Goal: Information Seeking & Learning: Learn about a topic

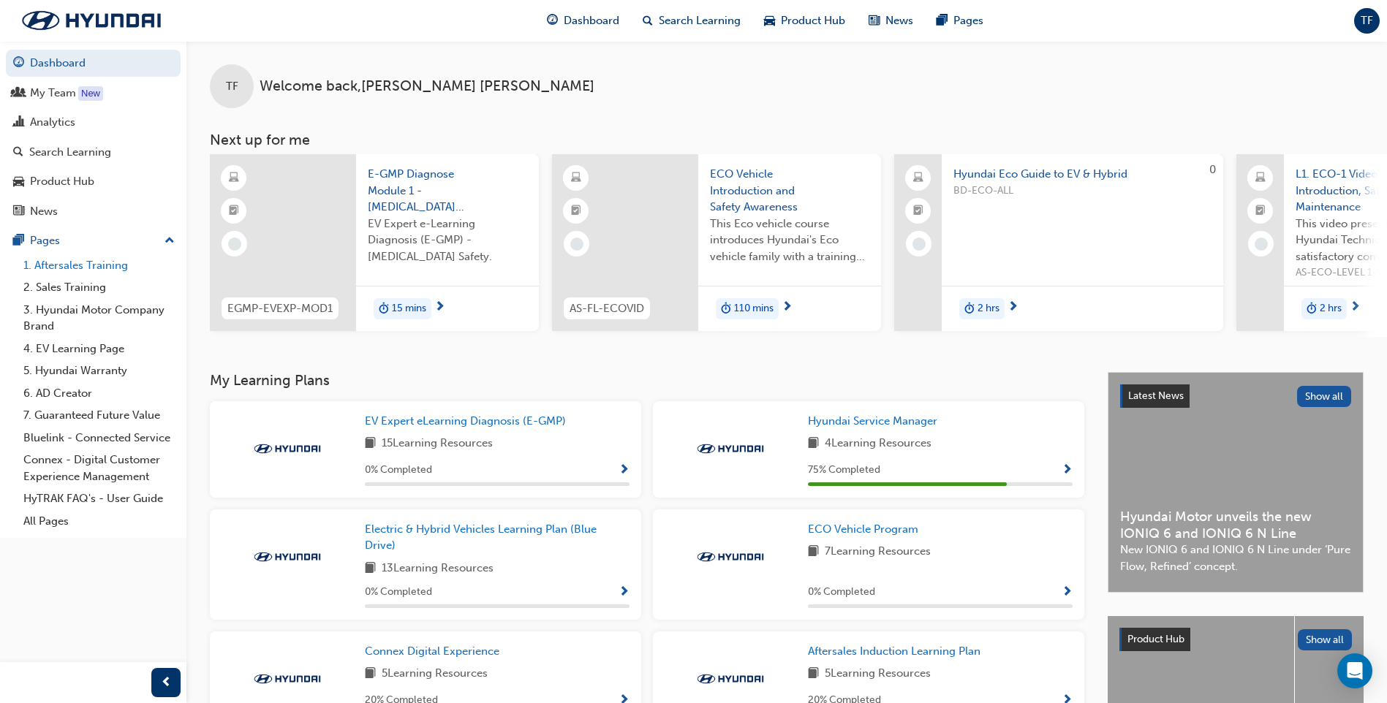
click at [94, 265] on link "1. Aftersales Training" at bounding box center [99, 265] width 163 height 23
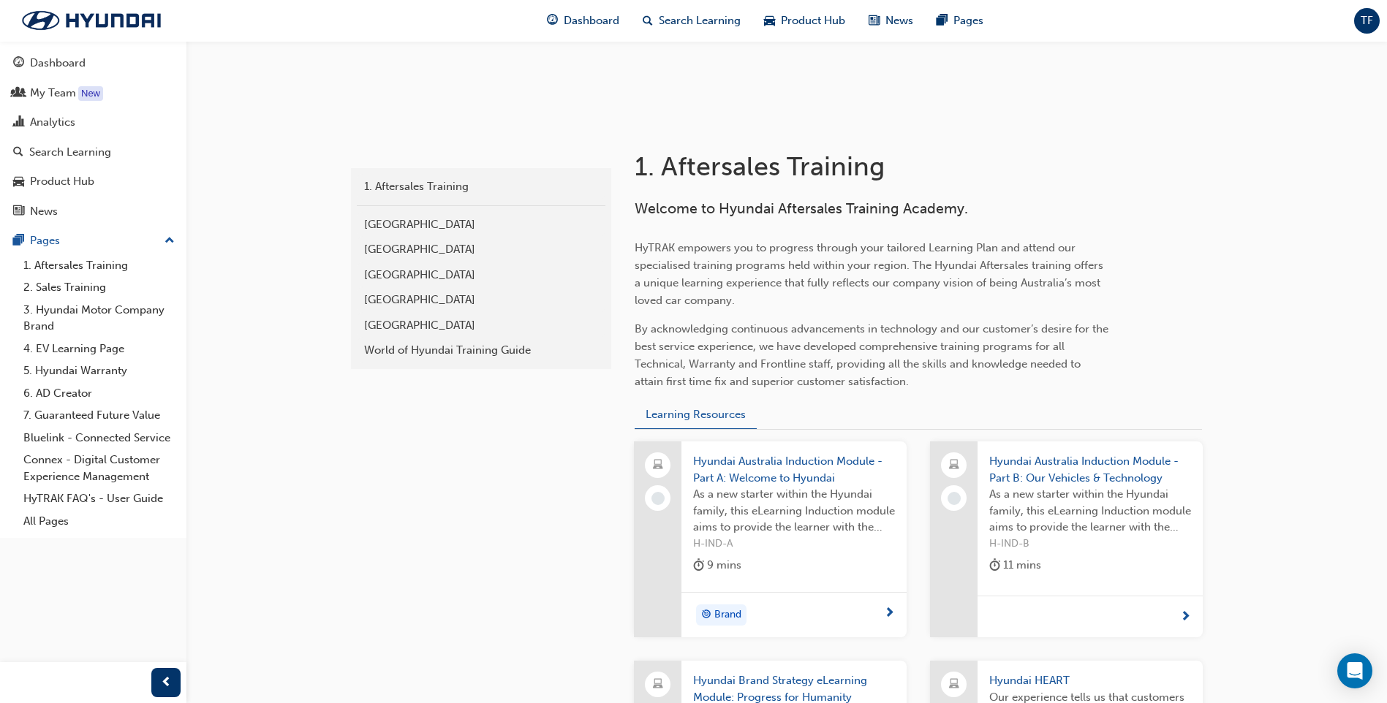
scroll to position [219, 0]
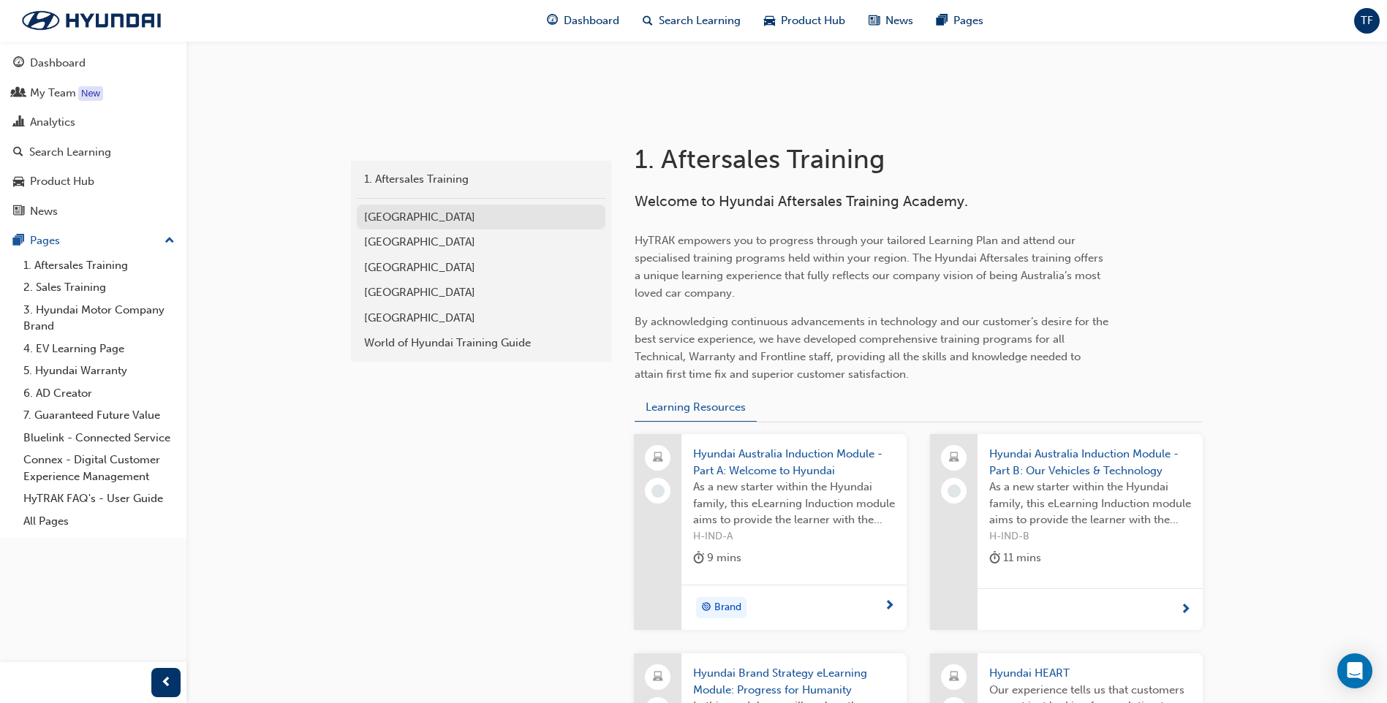
click at [385, 219] on div "[GEOGRAPHIC_DATA]" at bounding box center [481, 217] width 234 height 17
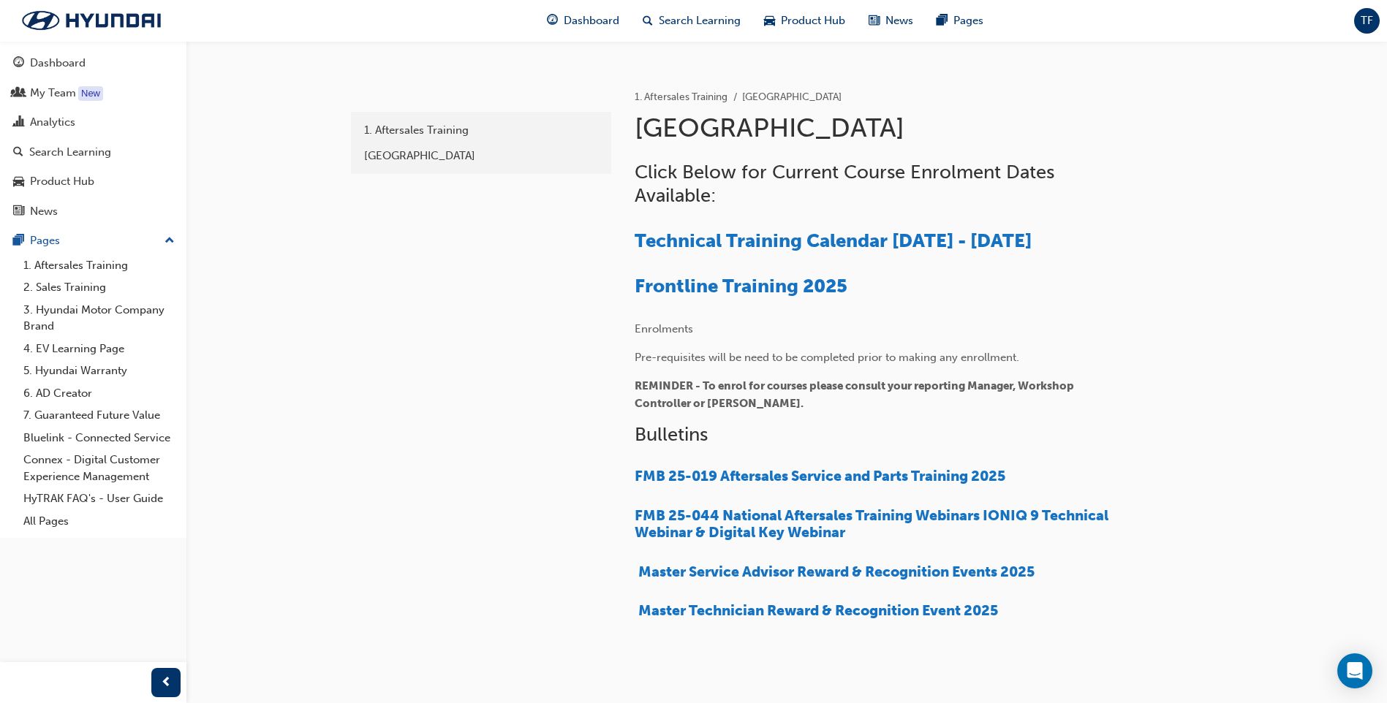
scroll to position [292, 0]
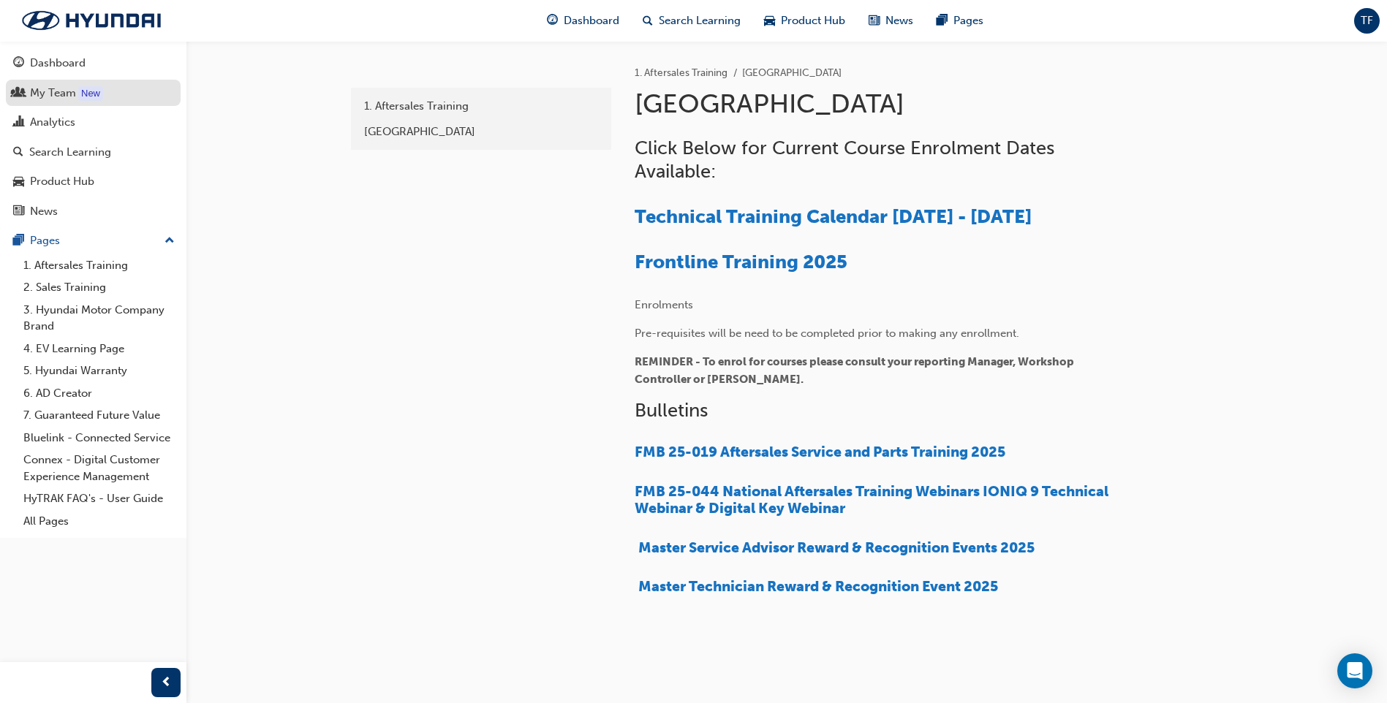
click at [63, 93] on div "My Team" at bounding box center [53, 93] width 46 height 17
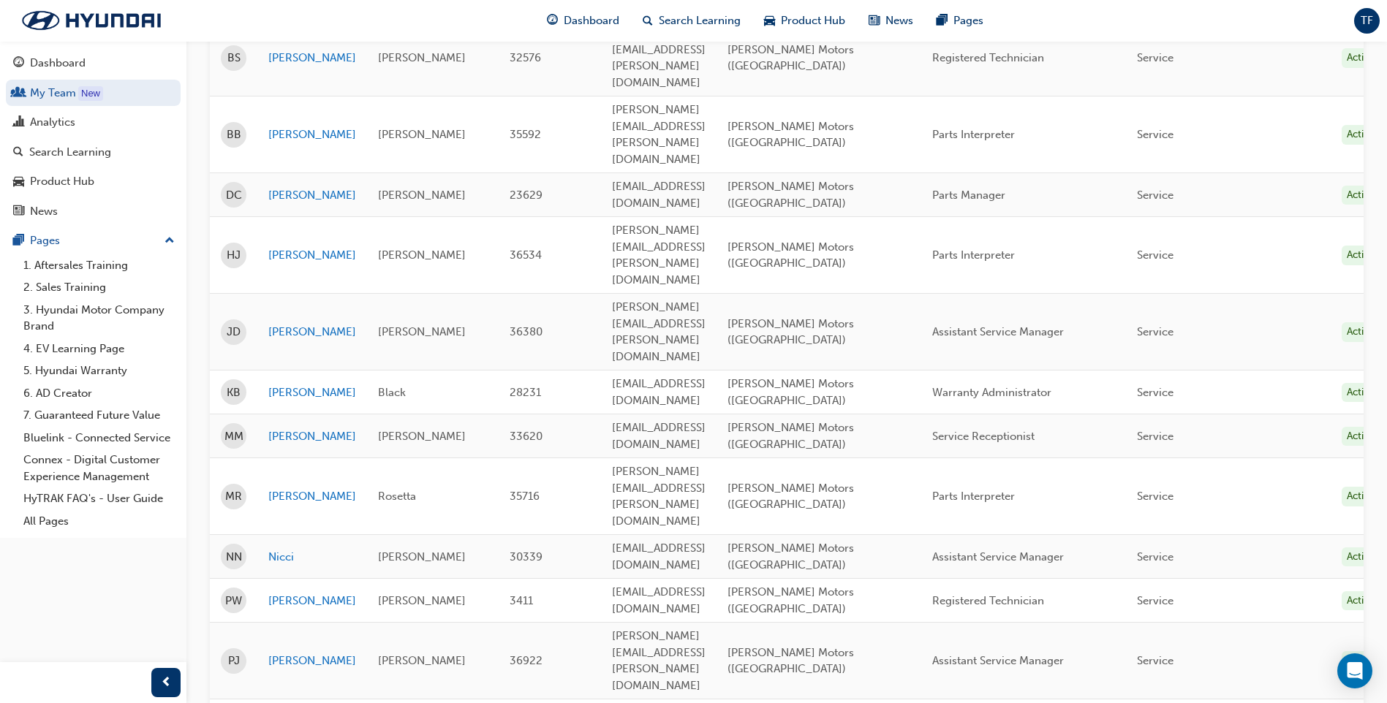
scroll to position [439, 0]
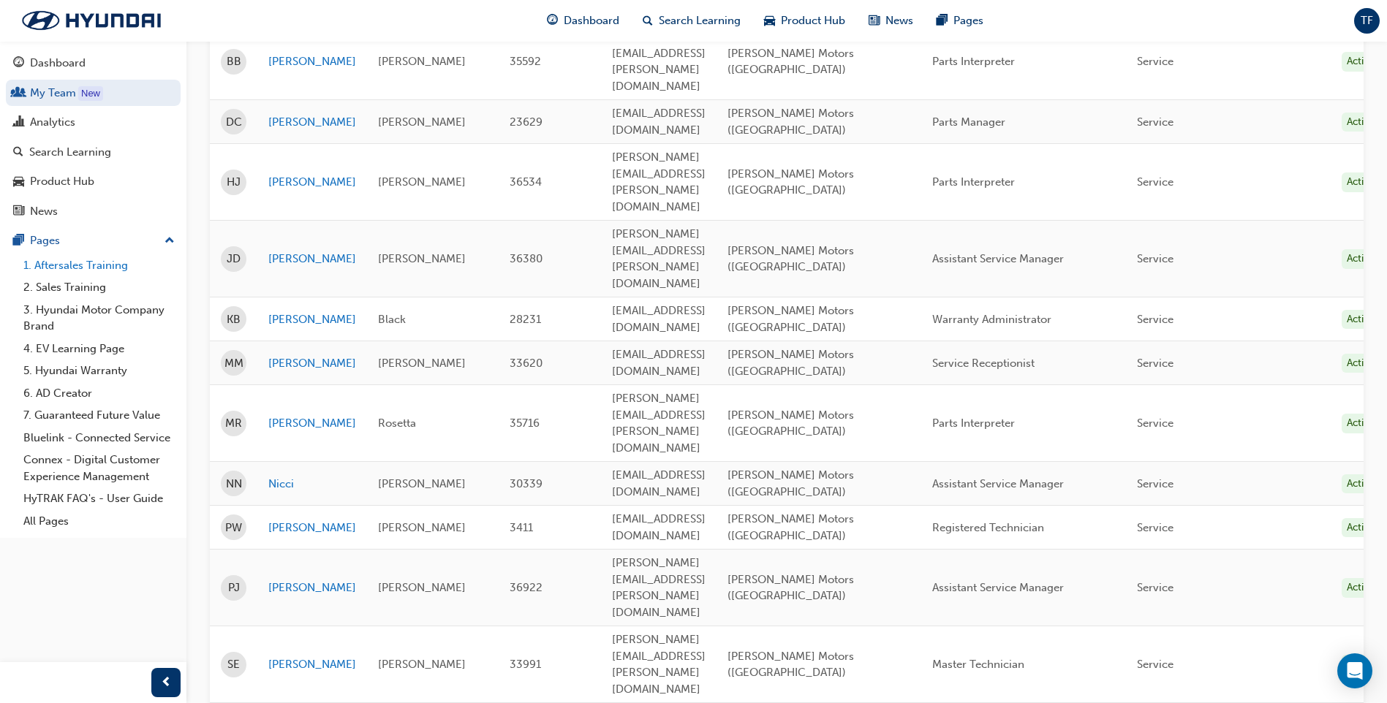
click at [63, 268] on link "1. Aftersales Training" at bounding box center [99, 265] width 163 height 23
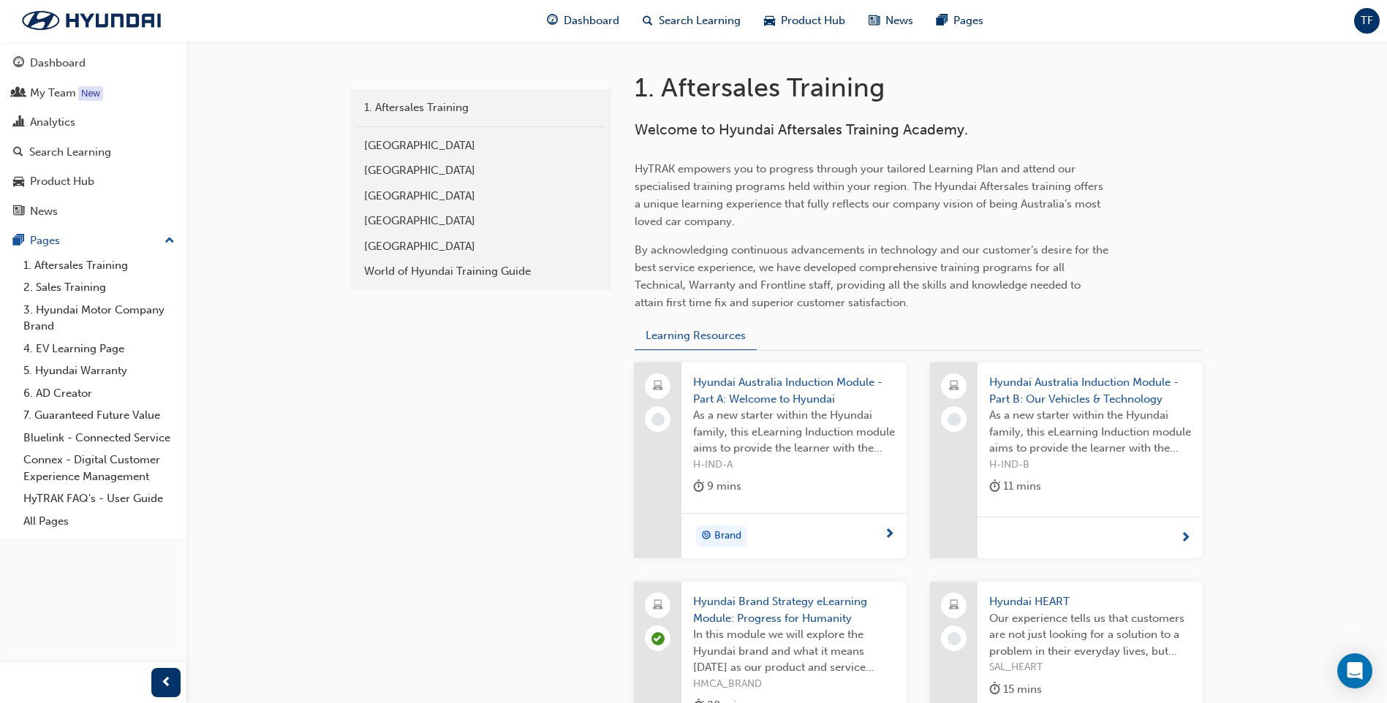
scroll to position [292, 0]
click at [53, 60] on div "Dashboard" at bounding box center [58, 63] width 56 height 17
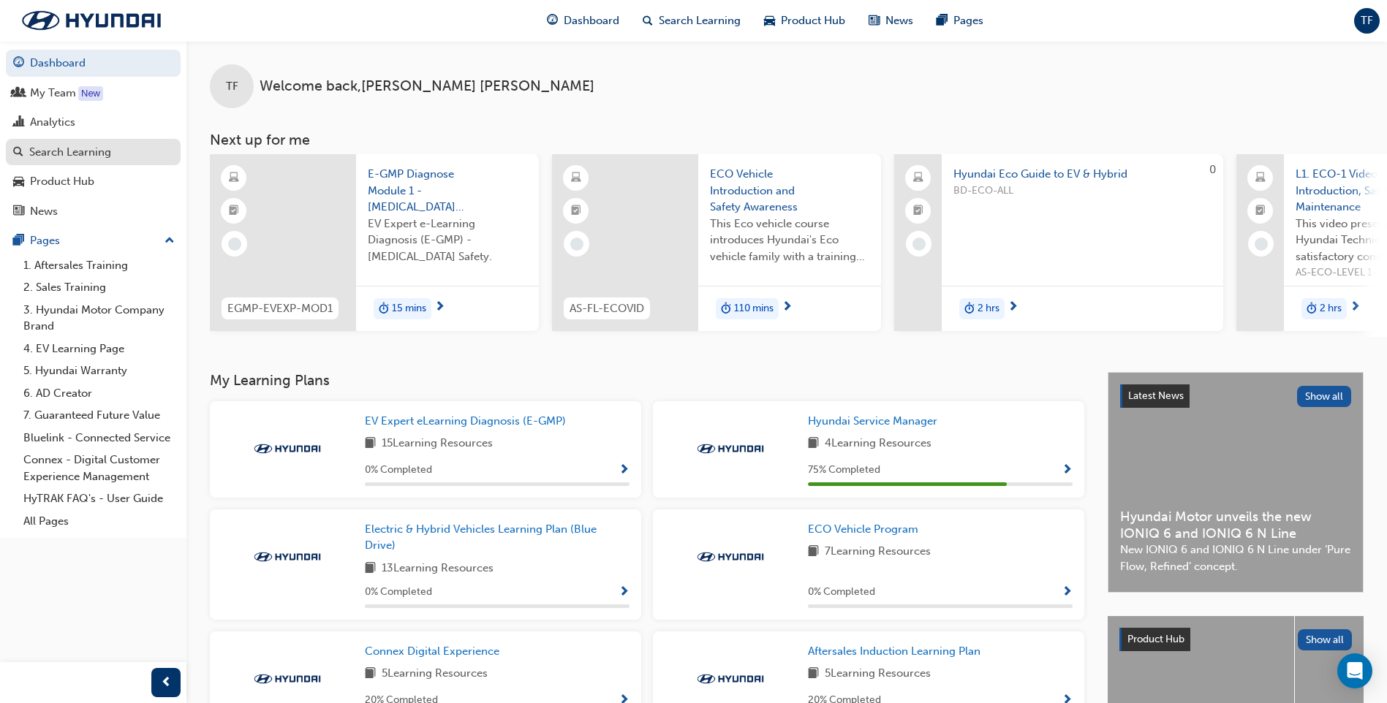
click at [53, 157] on div "Search Learning" at bounding box center [70, 152] width 82 height 17
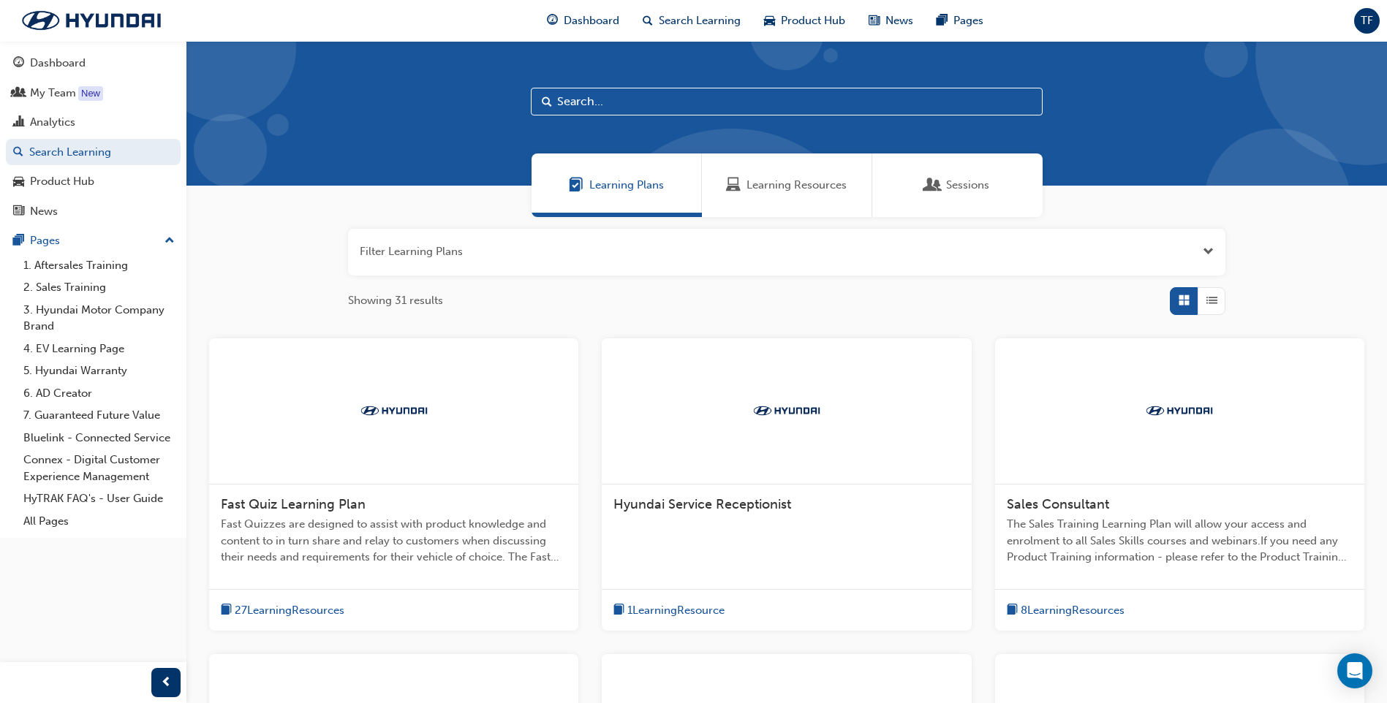
click at [959, 196] on div "Sessions" at bounding box center [957, 186] width 170 height 64
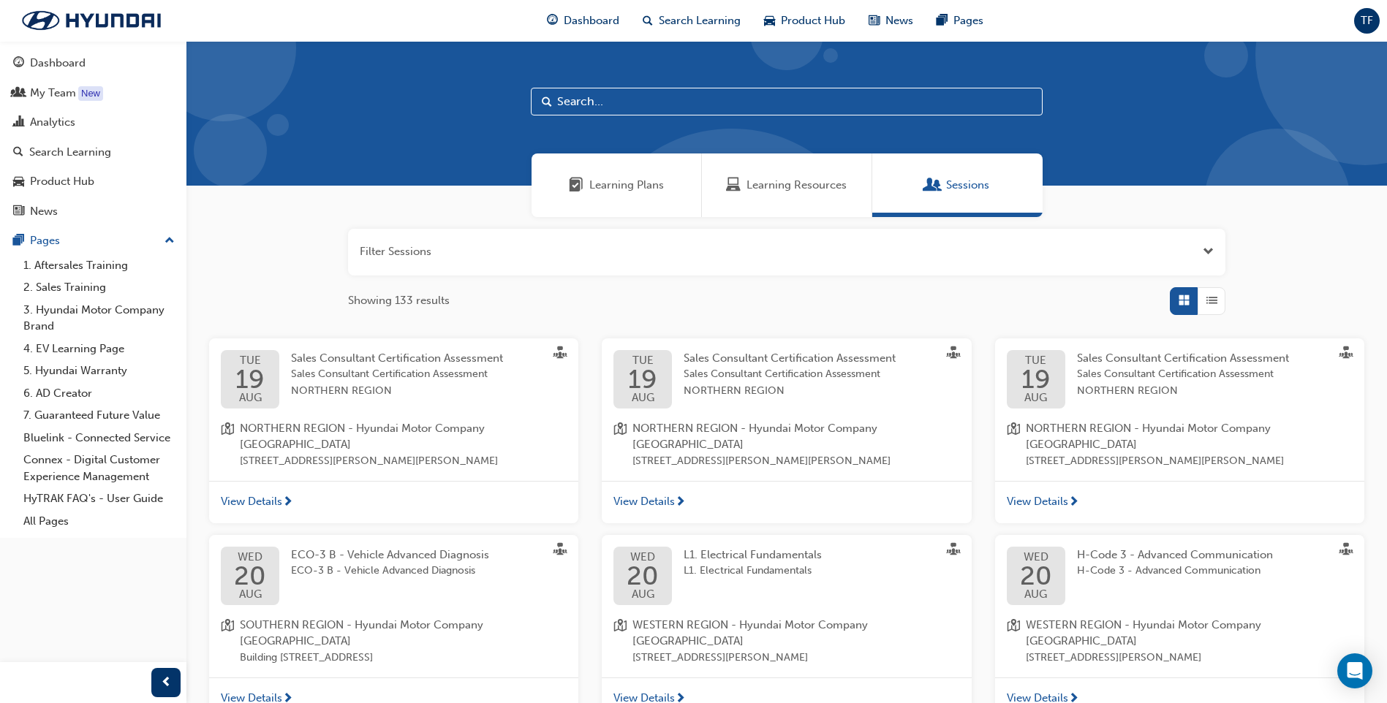
click at [1204, 246] on span "Open the filter" at bounding box center [1208, 251] width 11 height 17
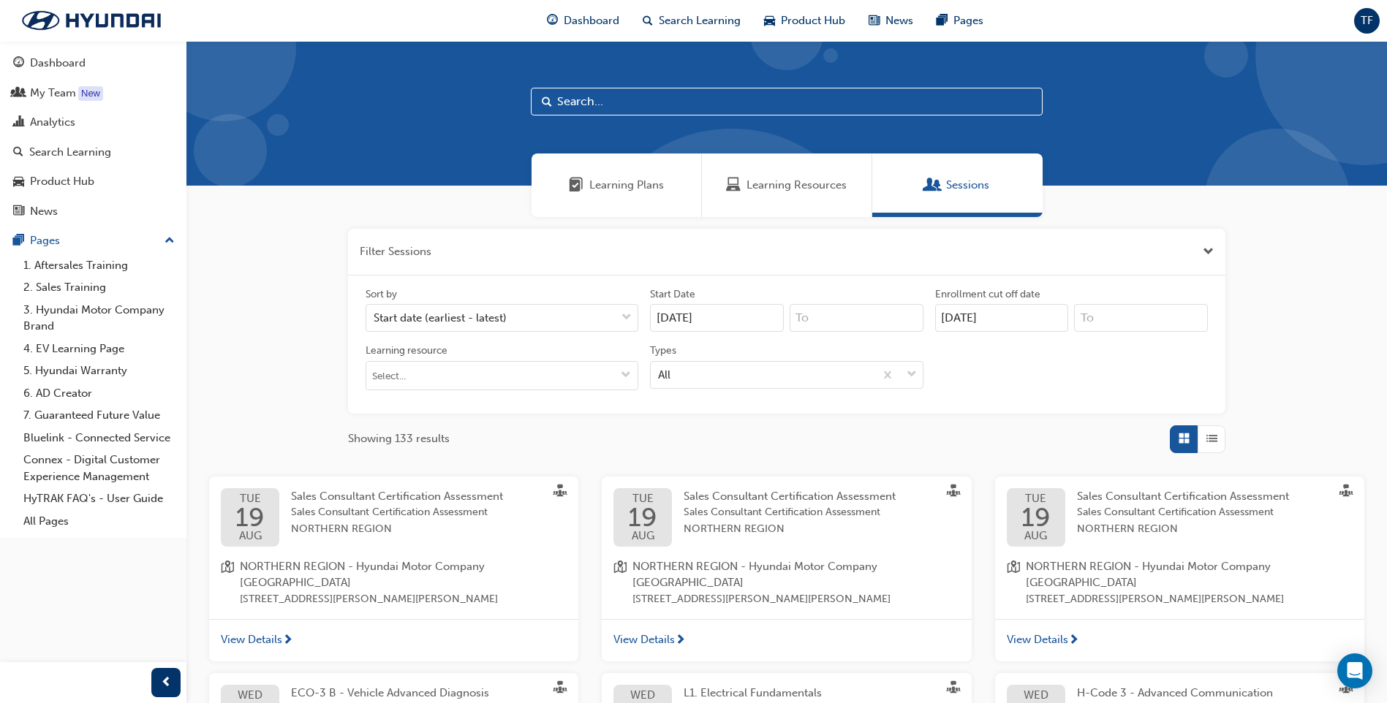
click at [287, 209] on div "Learning Plans Learning Resources Sessions" at bounding box center [786, 186] width 1201 height 64
